Goal: Obtain resource: Obtain resource

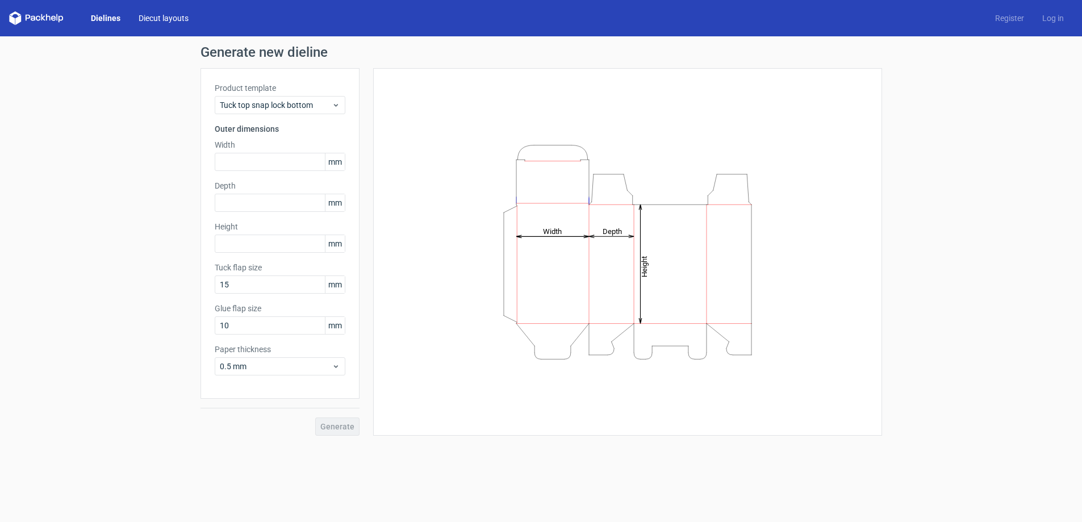
click at [164, 23] on link "Diecut layouts" at bounding box center [163, 17] width 68 height 11
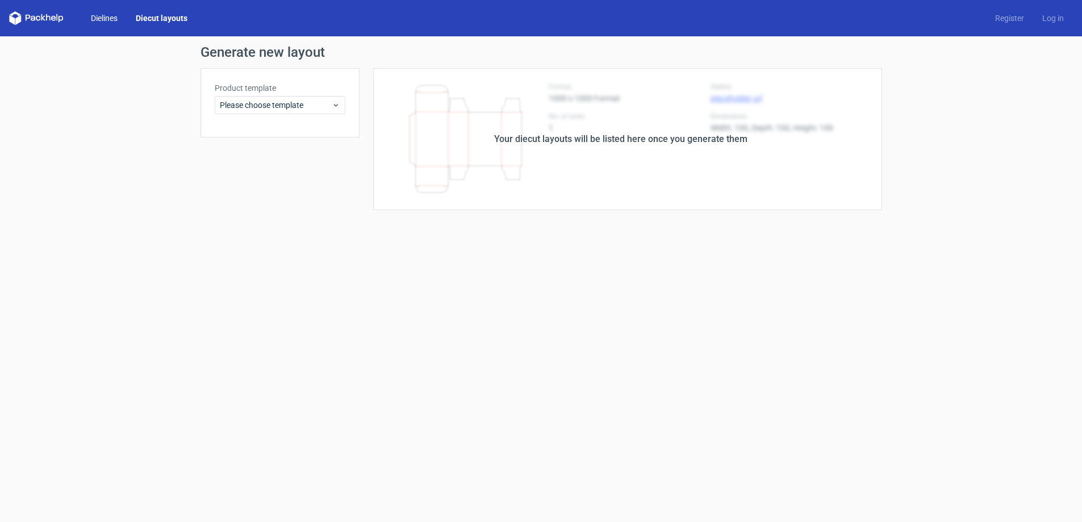
click at [103, 18] on link "Dielines" at bounding box center [104, 17] width 45 height 11
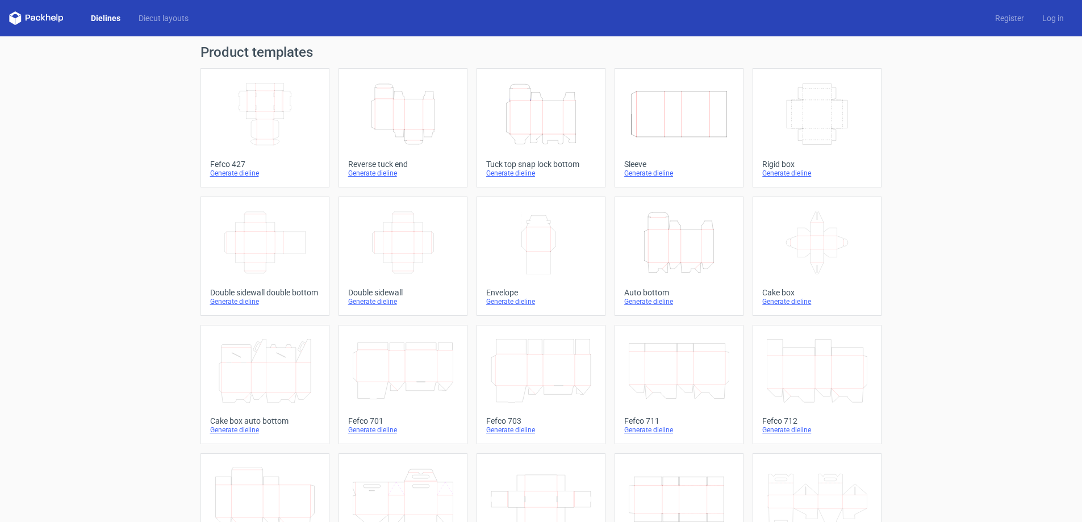
click at [521, 173] on div "Generate dieline" at bounding box center [541, 173] width 110 height 9
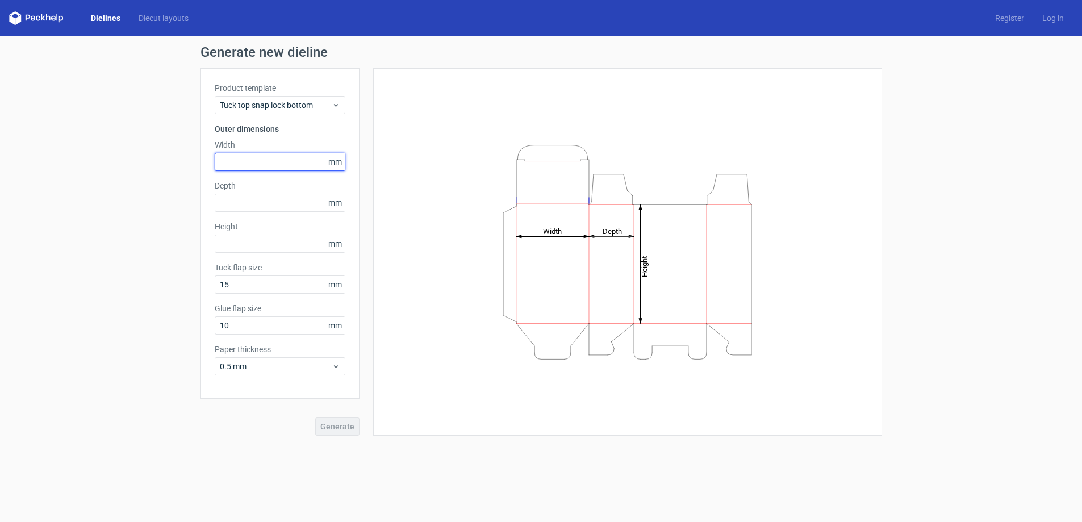
click at [223, 157] on input "text" at bounding box center [280, 162] width 131 height 18
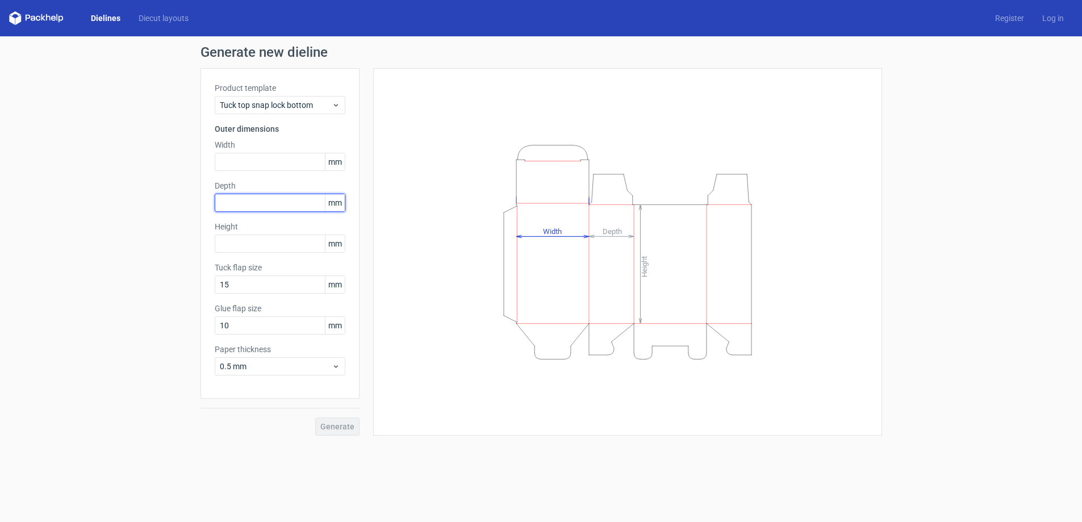
click at [248, 200] on input "text" at bounding box center [280, 203] width 131 height 18
click at [252, 241] on input "text" at bounding box center [280, 244] width 131 height 18
click at [82, 334] on div "Generate new dieline Product template Tuck top snap lock bottom Outer dimension…" at bounding box center [541, 240] width 1082 height 408
click at [147, 20] on link "Diecut layouts" at bounding box center [163, 17] width 68 height 11
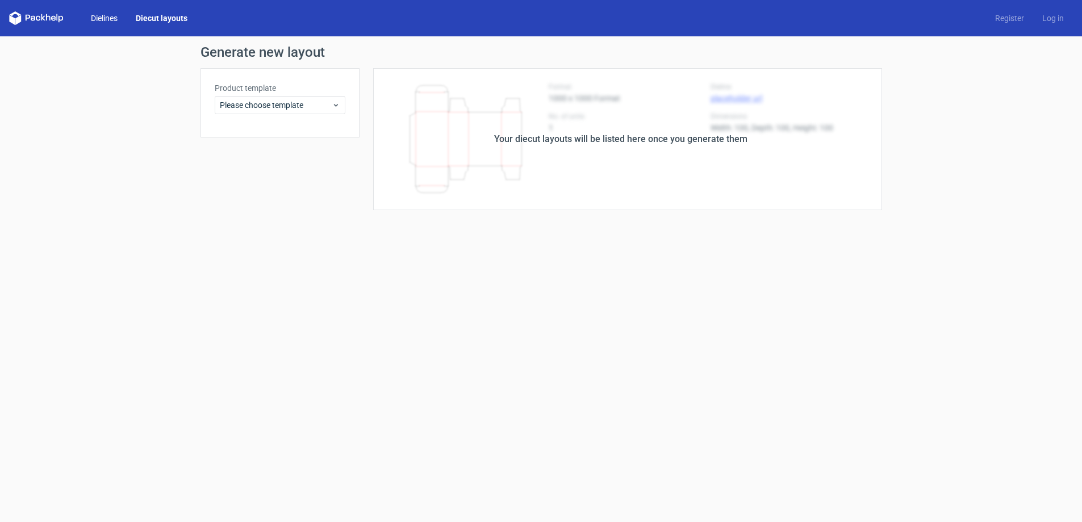
click at [94, 19] on link "Dielines" at bounding box center [104, 17] width 45 height 11
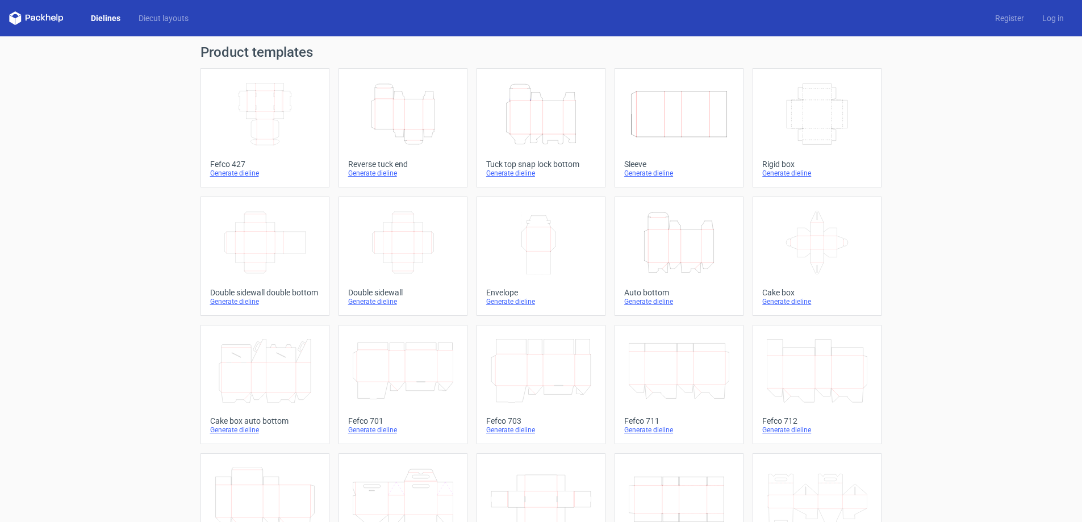
click at [503, 170] on div "Generate dieline" at bounding box center [541, 173] width 110 height 9
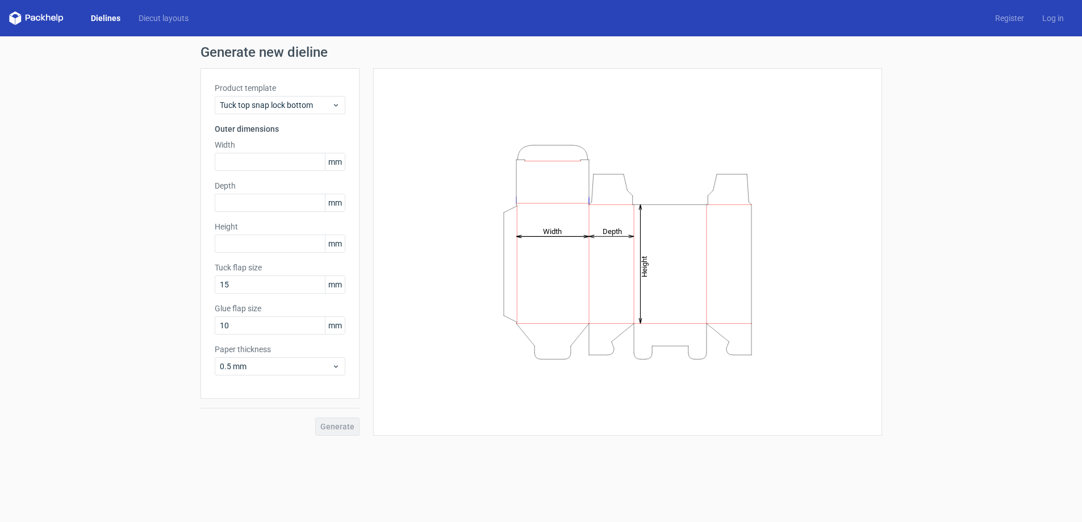
click at [343, 424] on div "Generate" at bounding box center [279, 417] width 159 height 37
click at [247, 161] on input "text" at bounding box center [280, 162] width 131 height 18
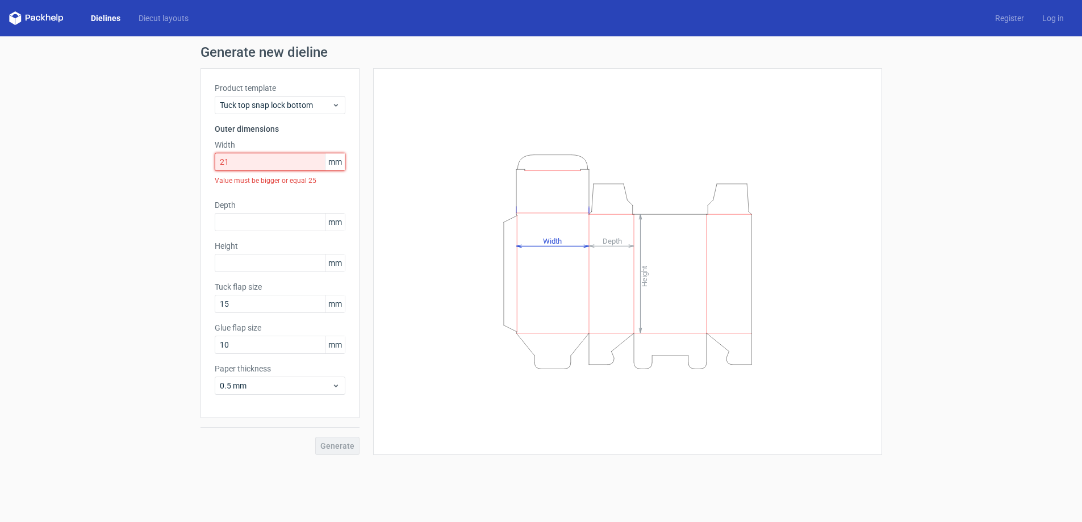
drag, startPoint x: 232, startPoint y: 161, endPoint x: 200, endPoint y: 161, distance: 31.8
click at [200, 161] on div "Product template Tuck top snap lock bottom Outer dimensions Width 21 mm Value m…" at bounding box center [279, 243] width 159 height 350
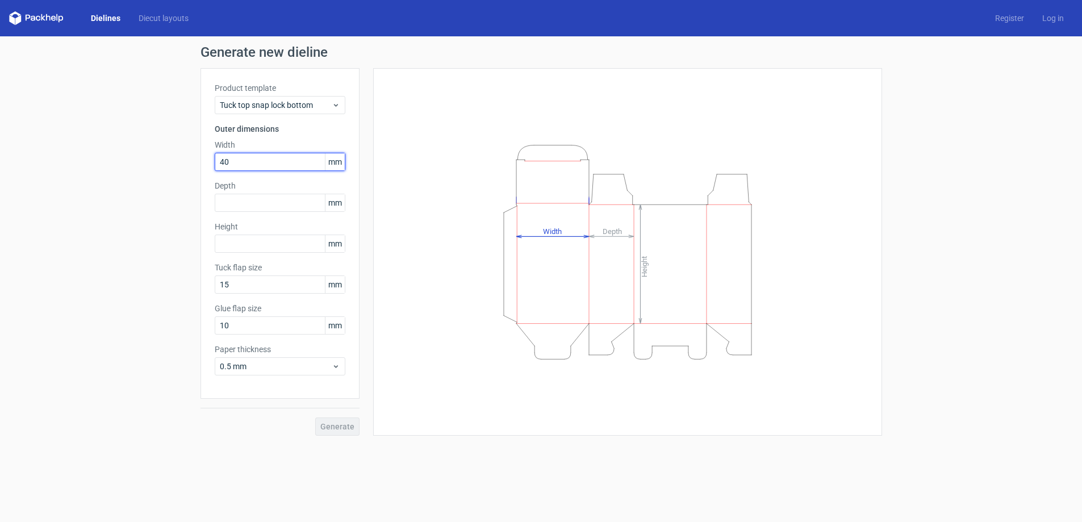
type input "40"
type input "20"
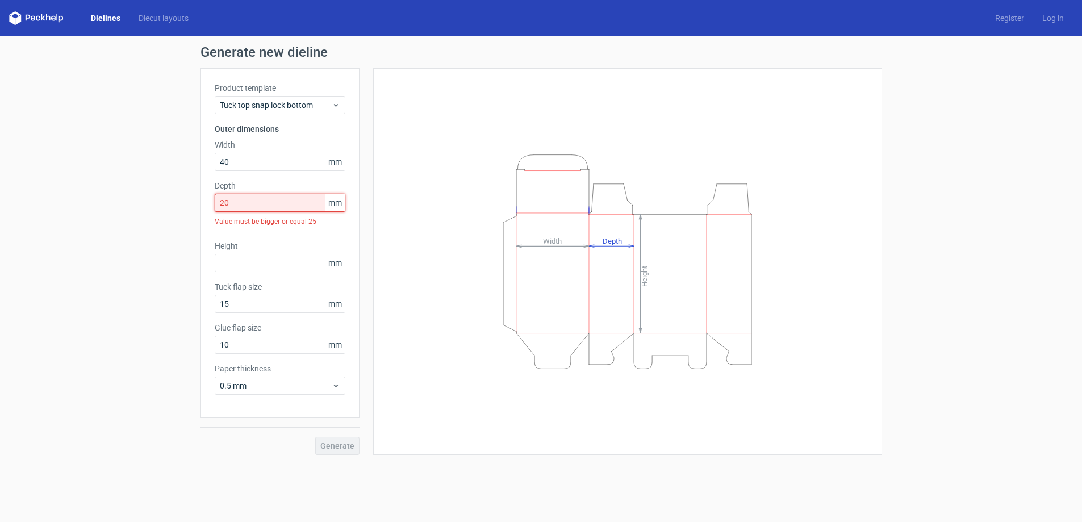
drag, startPoint x: 230, startPoint y: 204, endPoint x: 181, endPoint y: 205, distance: 48.8
click at [181, 205] on div "Generate new dieline Product template Tuck top snap lock bottom Outer dimension…" at bounding box center [541, 250] width 1082 height 428
drag, startPoint x: 236, startPoint y: 158, endPoint x: 212, endPoint y: 154, distance: 24.7
click at [212, 154] on div "Product template Tuck top snap lock bottom Outer dimensions Width 40 mm Depth 2…" at bounding box center [279, 243] width 159 height 350
type input "100"
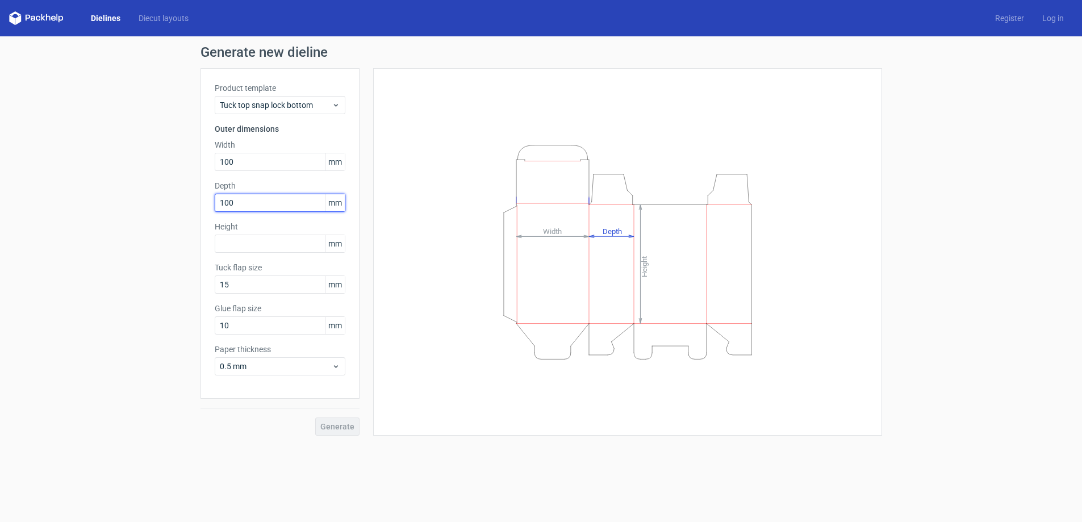
type input "100"
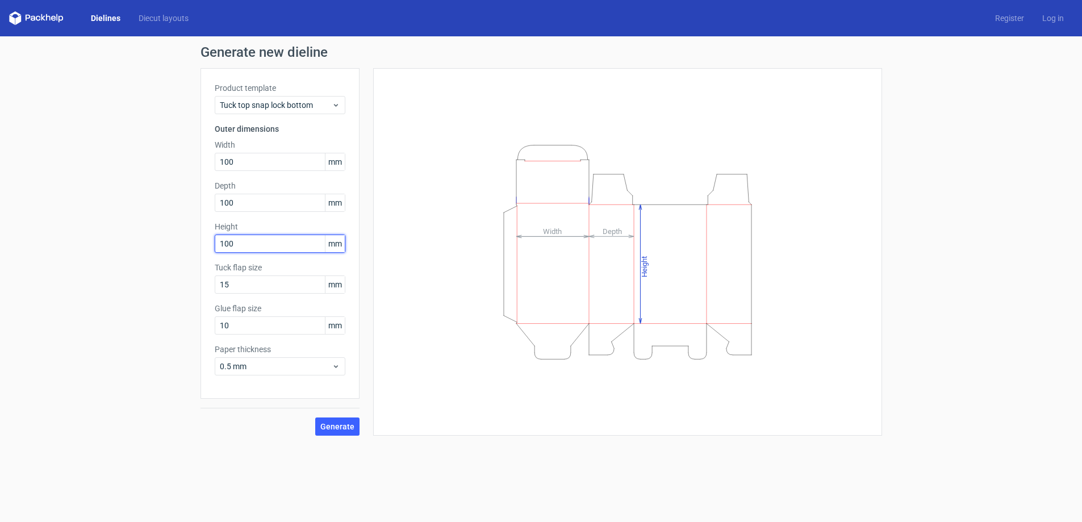
type input "100"
click at [210, 393] on div "Product template Tuck top snap lock bottom Outer dimensions Width 100 mm Depth …" at bounding box center [279, 233] width 159 height 330
click at [351, 431] on button "Generate" at bounding box center [337, 426] width 44 height 18
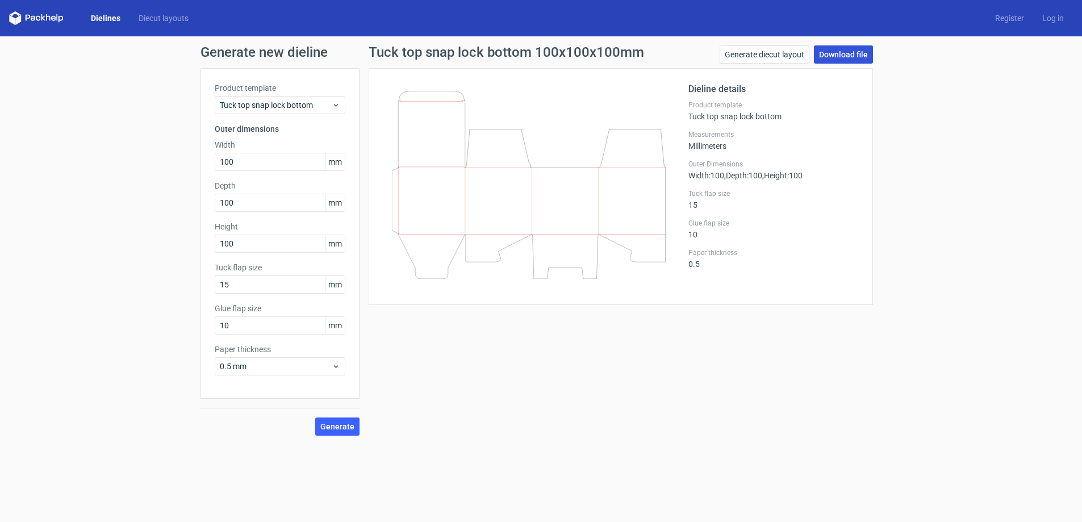
click at [857, 57] on link "Download file" at bounding box center [843, 54] width 59 height 18
click at [112, 304] on div "Generate new dieline Product template Tuck top snap lock bottom Outer dimension…" at bounding box center [541, 240] width 1082 height 408
click at [338, 106] on icon at bounding box center [336, 105] width 9 height 9
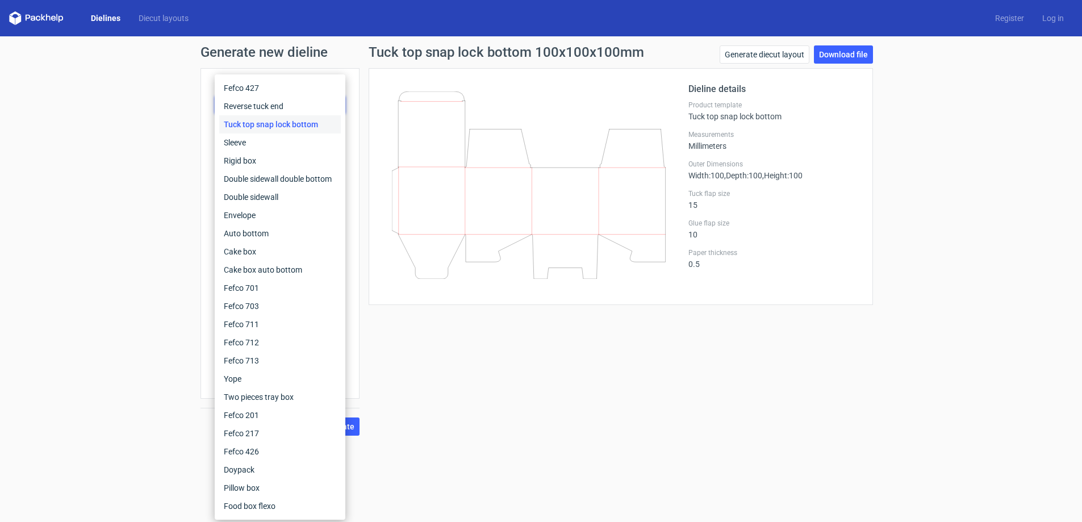
drag, startPoint x: 120, startPoint y: 354, endPoint x: 123, endPoint y: 348, distance: 6.9
click at [118, 353] on div "Generate new dieline Product template Tuck top snap lock bottom Outer dimension…" at bounding box center [541, 240] width 1082 height 408
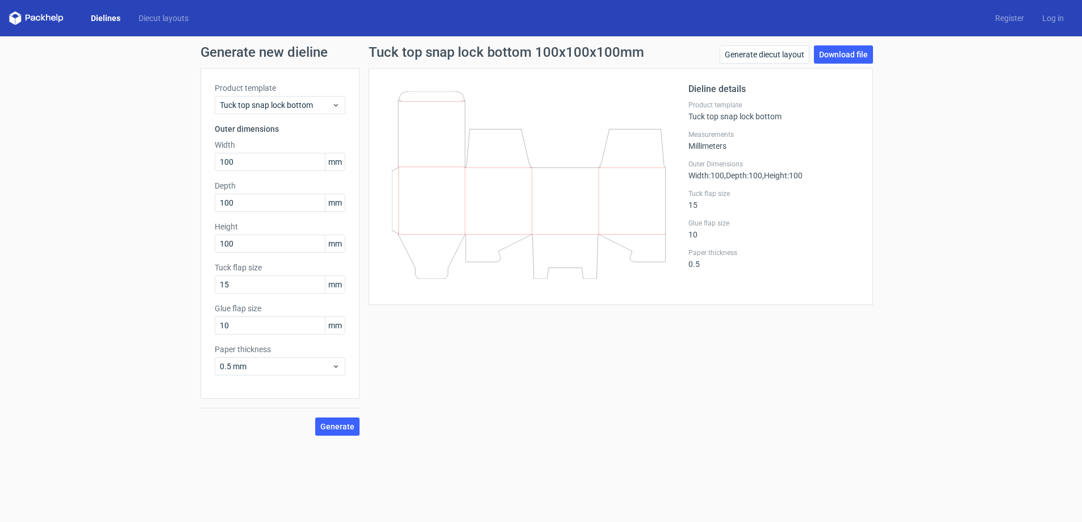
click at [99, 18] on link "Dielines" at bounding box center [106, 17] width 48 height 11
